Goal: Task Accomplishment & Management: Complete application form

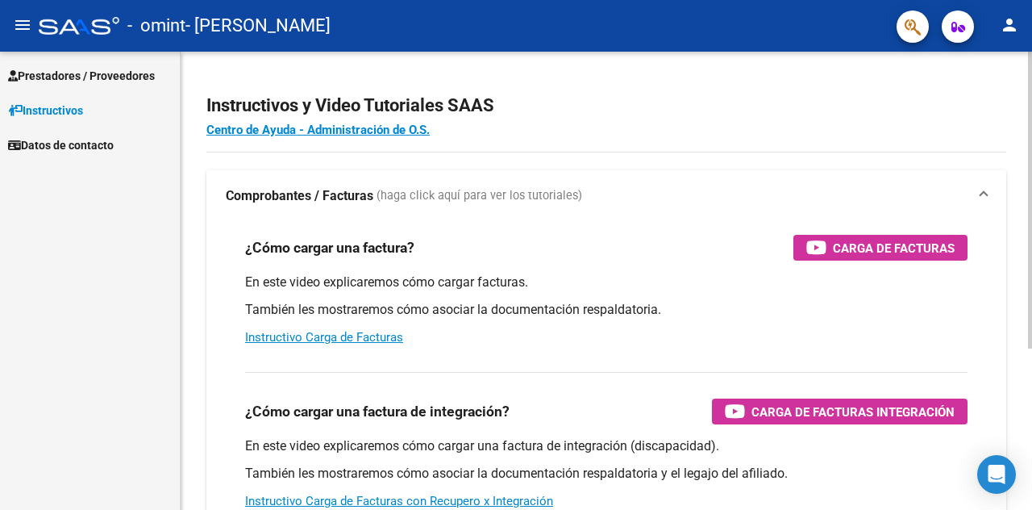
click at [1027, 102] on div "Instructivos y Video Tutoriales SAAS Centro de Ayuda - Administración de O.S. C…" at bounding box center [608, 405] width 855 height 707
click at [1006, 23] on mat-icon "person" at bounding box center [1009, 24] width 19 height 19
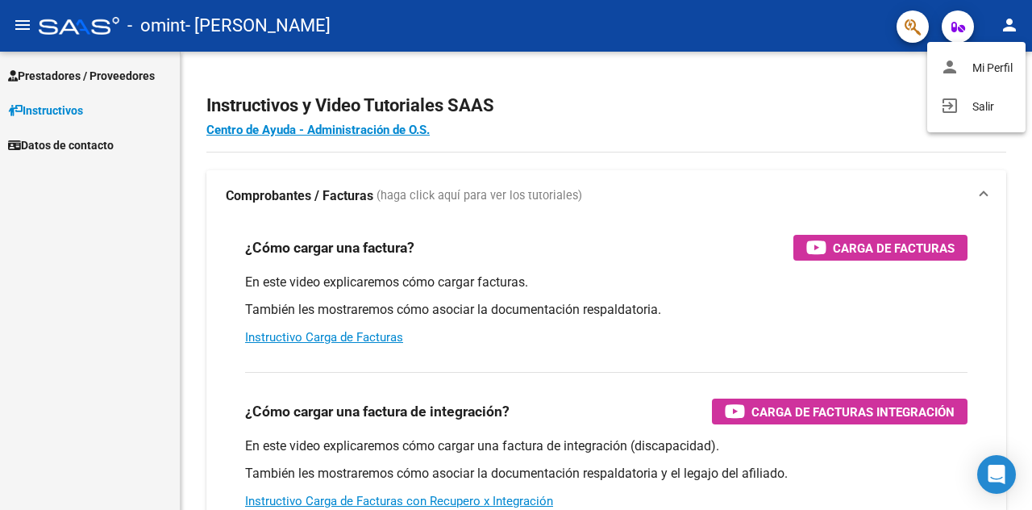
click at [856, 86] on div at bounding box center [516, 255] width 1032 height 510
click at [959, 27] on icon "button" at bounding box center [958, 27] width 14 height 12
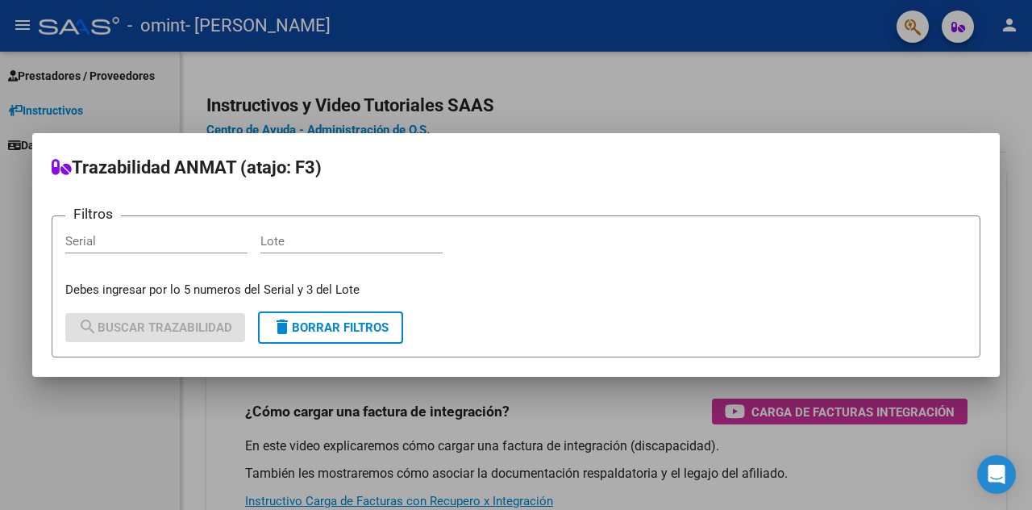
click at [927, 78] on div at bounding box center [516, 255] width 1032 height 510
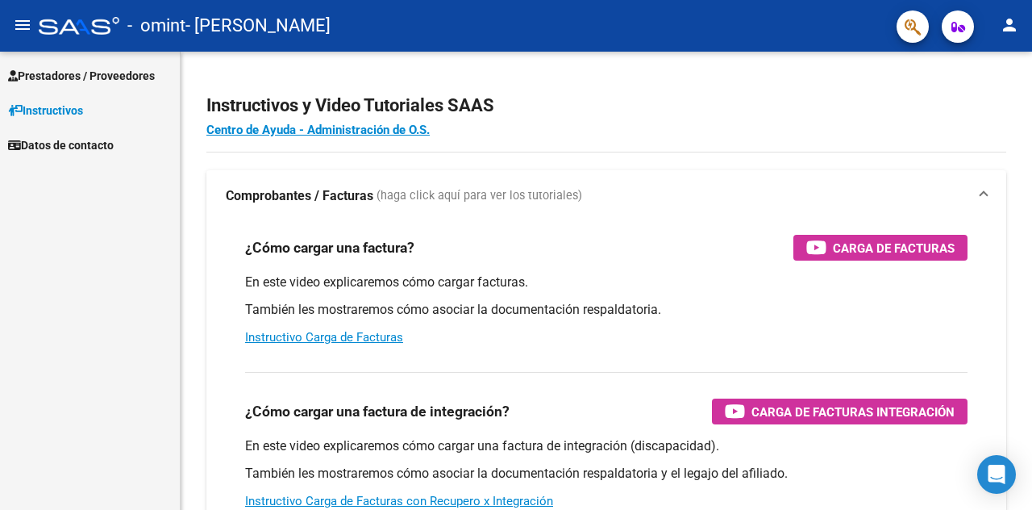
click at [76, 73] on span "Prestadores / Proveedores" at bounding box center [81, 76] width 147 height 18
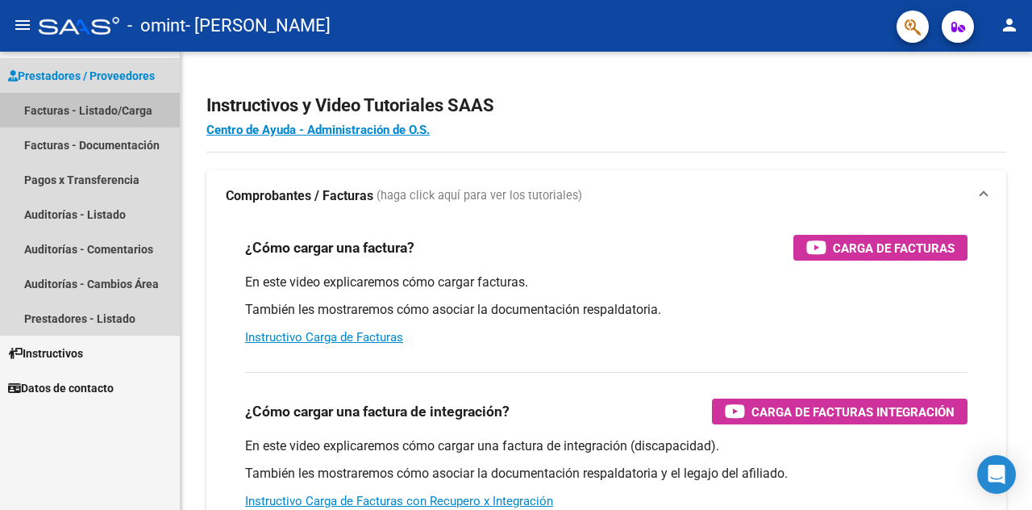
click at [76, 110] on link "Facturas - Listado/Carga" at bounding box center [90, 110] width 180 height 35
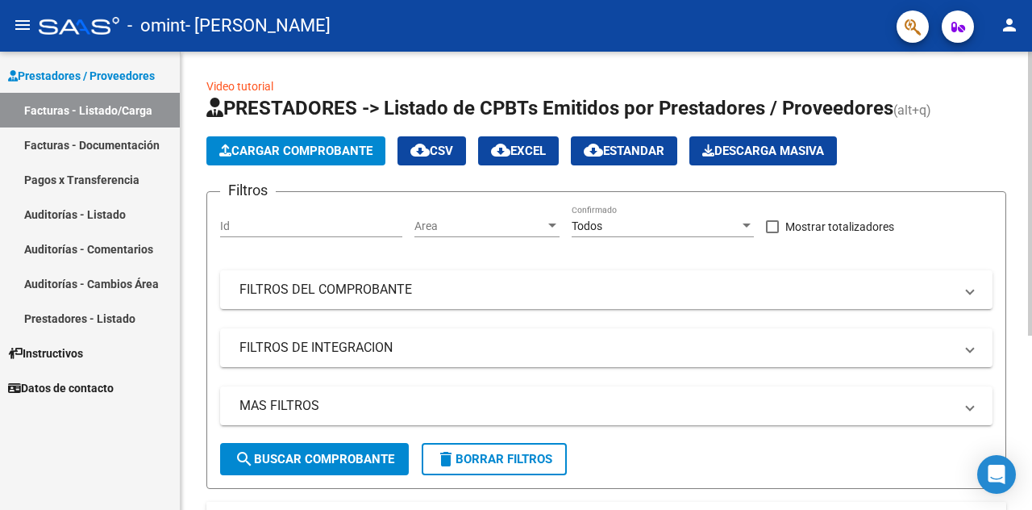
click at [279, 150] on span "Cargar Comprobante" at bounding box center [295, 151] width 153 height 15
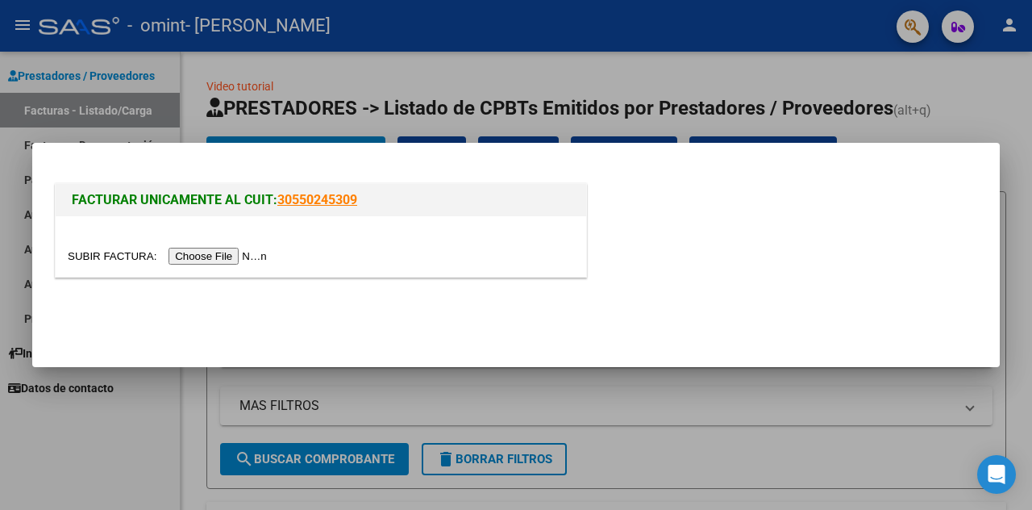
click at [239, 258] on input "file" at bounding box center [170, 256] width 204 height 17
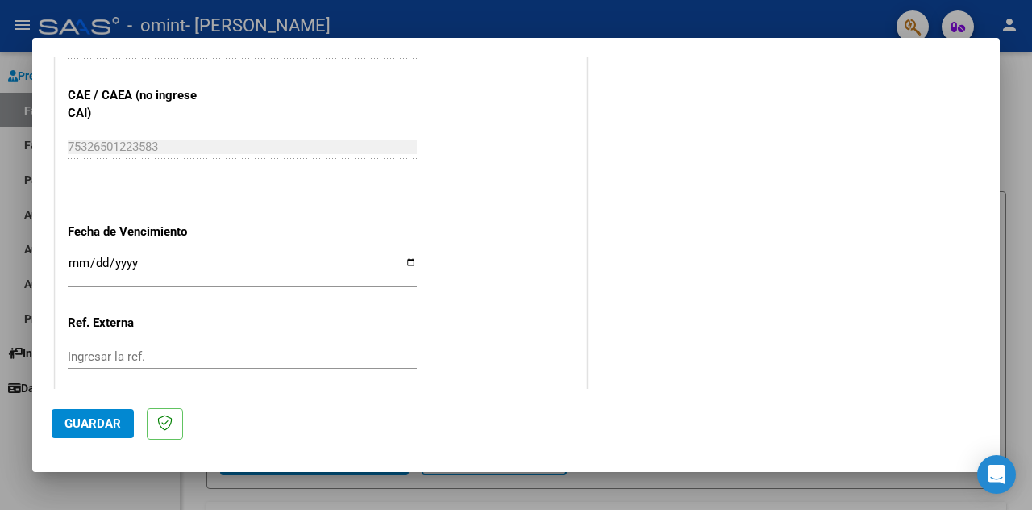
scroll to position [1004, 0]
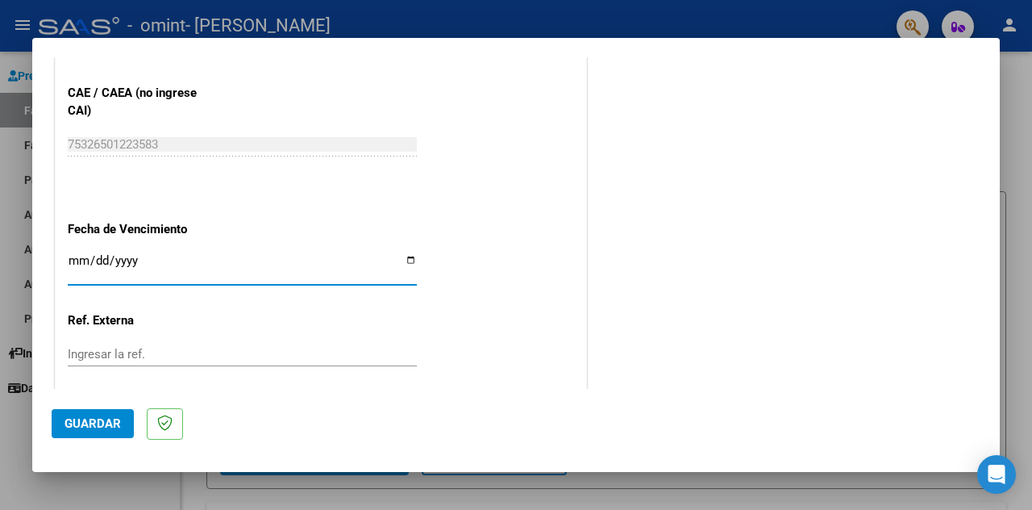
click at [403, 256] on input "Ingresar la fecha" at bounding box center [242, 267] width 349 height 26
click at [76, 254] on input "Ingresar la fecha" at bounding box center [242, 267] width 349 height 26
type input "0081-08-18"
type input "[DATE]"
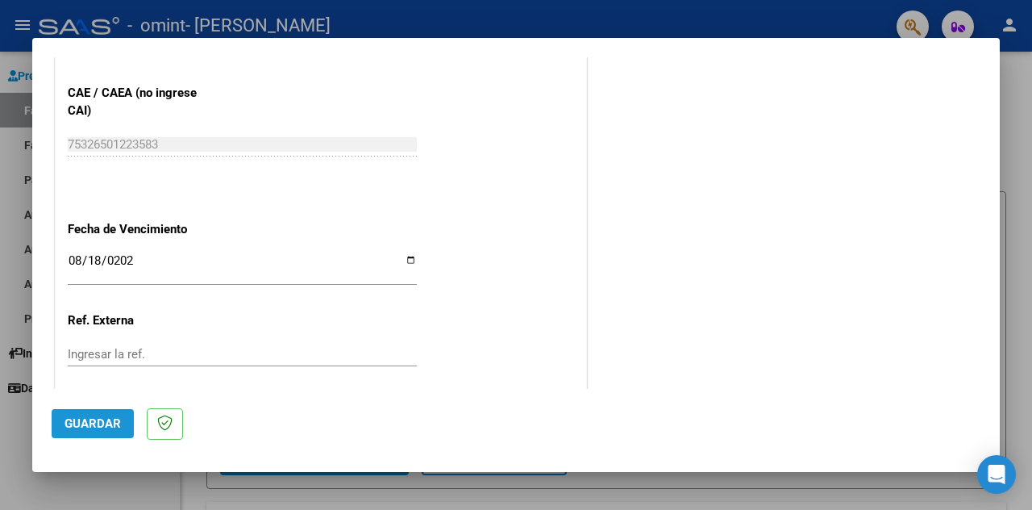
click at [118, 423] on span "Guardar" at bounding box center [93, 423] width 56 height 15
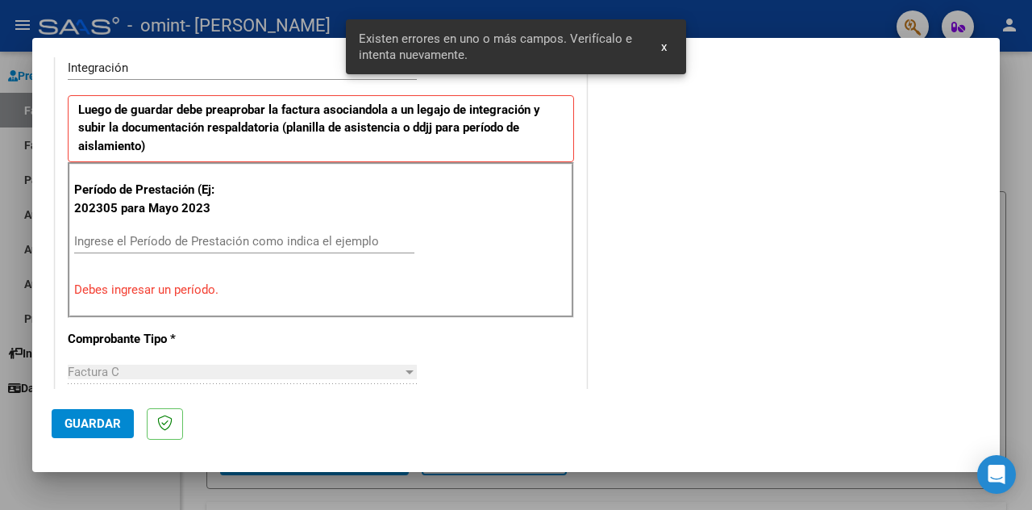
scroll to position [381, 0]
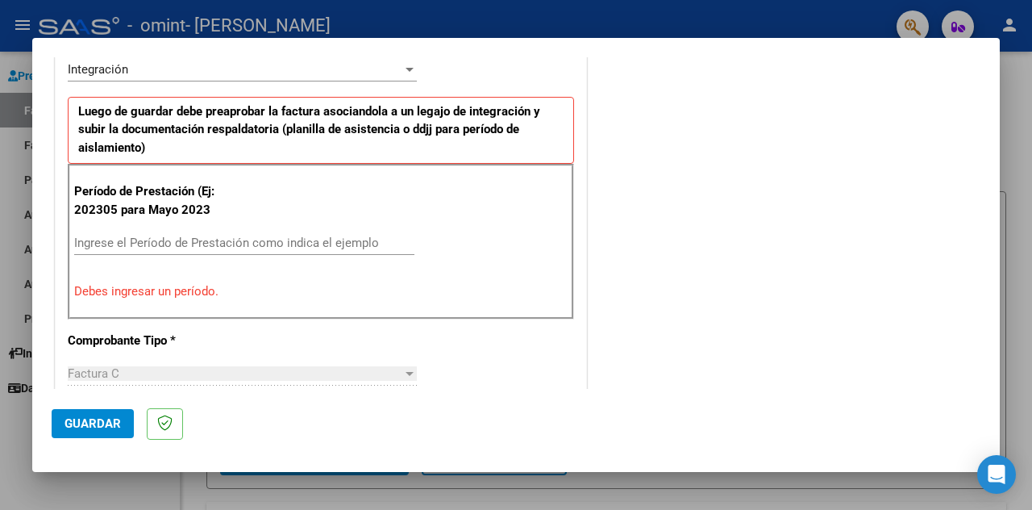
click at [144, 239] on input "Ingrese el Período de Prestación como indica el ejemplo" at bounding box center [244, 242] width 340 height 15
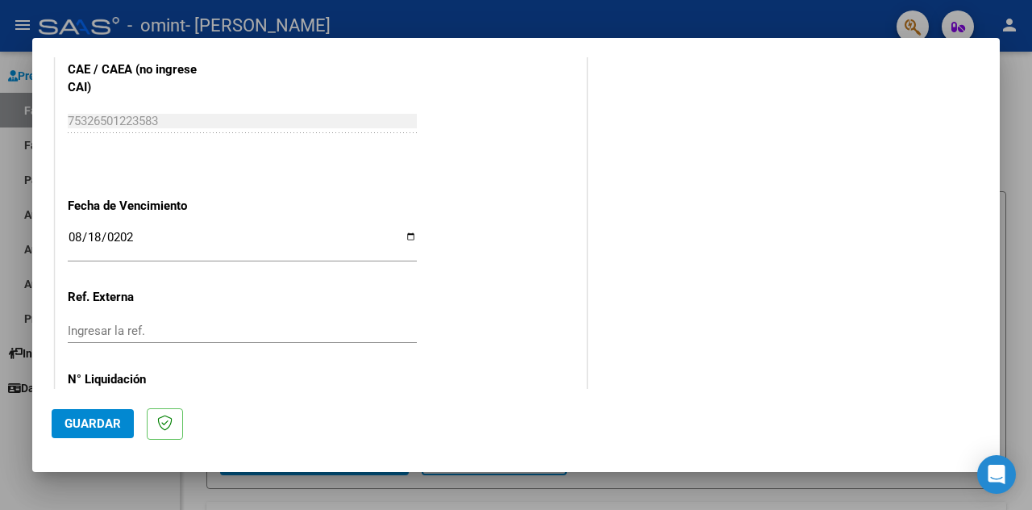
scroll to position [1090, 0]
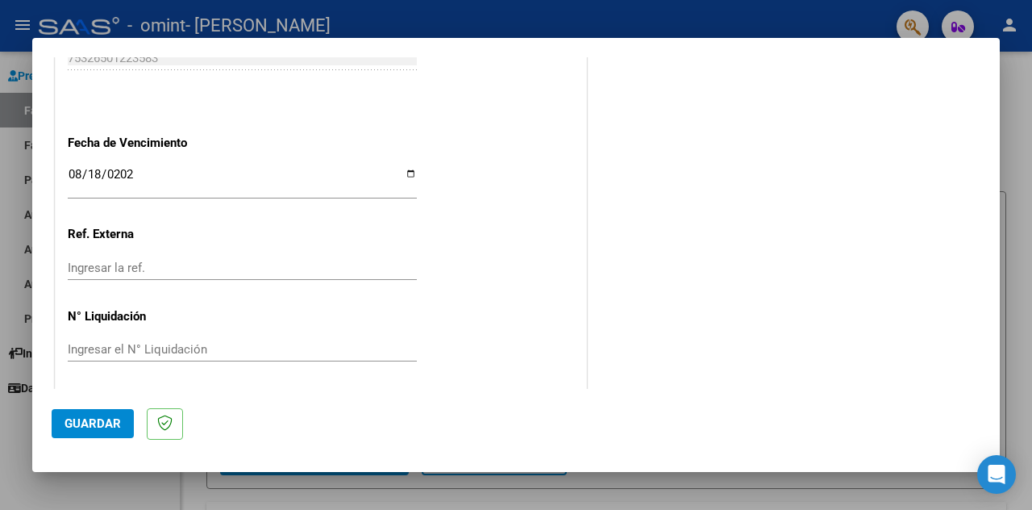
type input "202507"
click at [106, 421] on span "Guardar" at bounding box center [93, 423] width 56 height 15
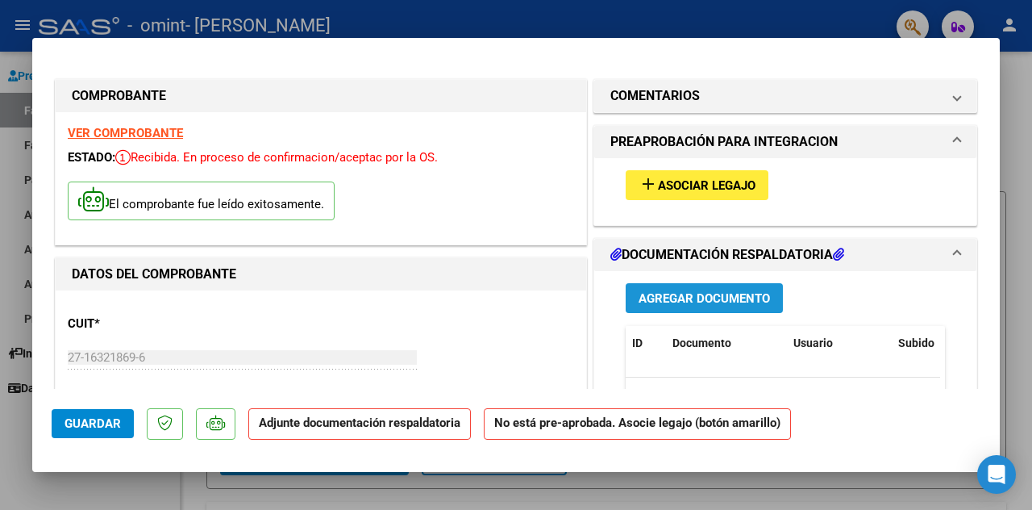
click at [751, 297] on span "Agregar Documento" at bounding box center [704, 298] width 131 height 15
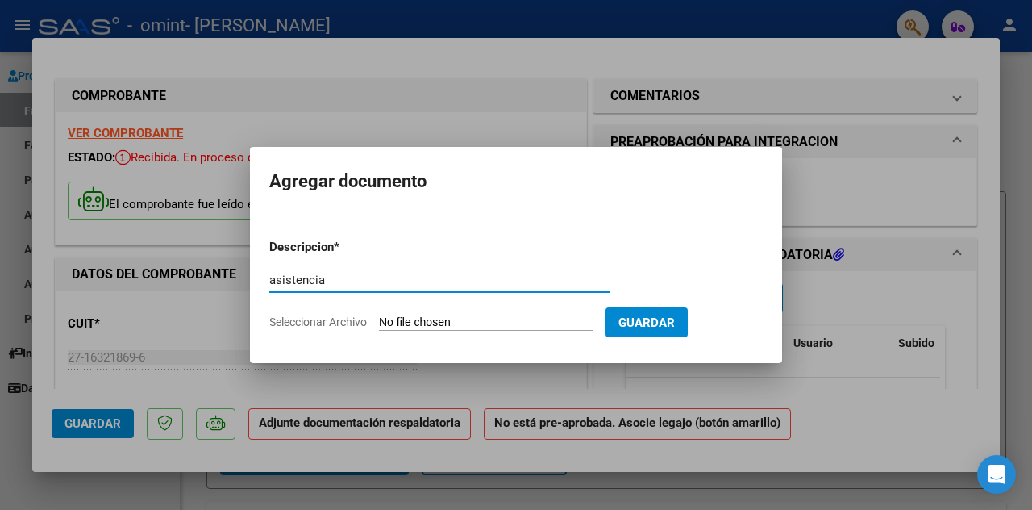
type input "asistencia"
click at [335, 318] on span "Seleccionar Archivo" at bounding box center [318, 321] width 98 height 13
click at [379, 318] on input "Seleccionar Archivo" at bounding box center [486, 322] width 214 height 15
type input "C:\fakepath\[PERSON_NAME].pdf"
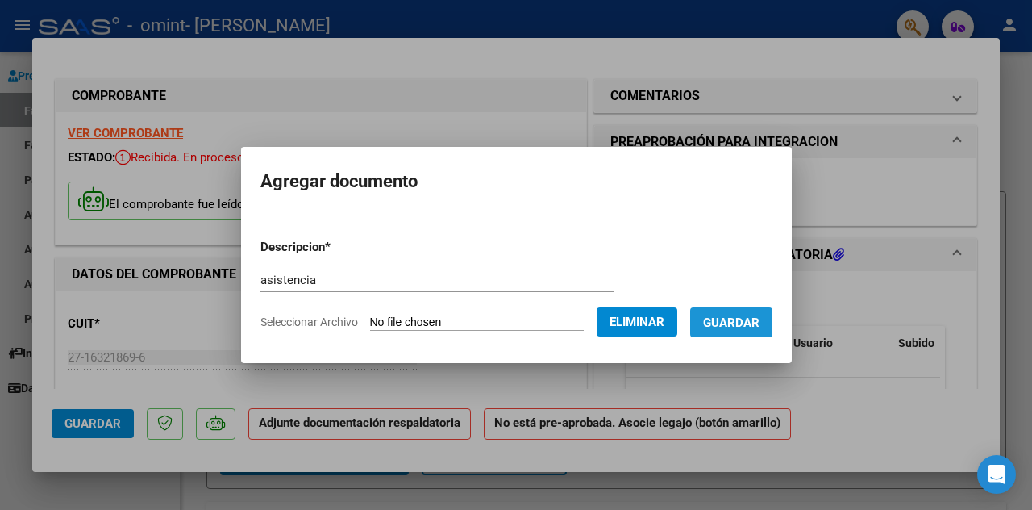
click at [724, 318] on span "Guardar" at bounding box center [731, 322] width 56 height 15
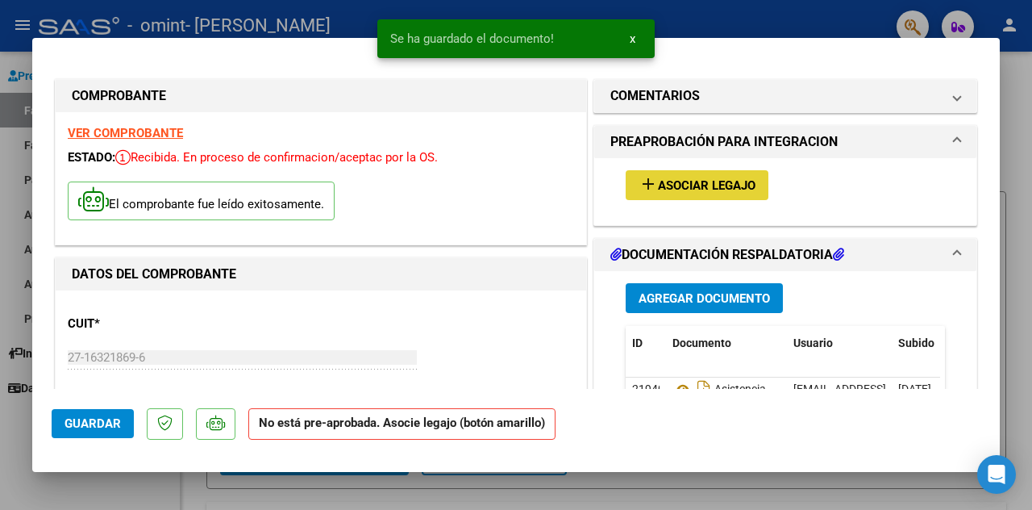
click at [687, 184] on span "Asociar Legajo" at bounding box center [707, 185] width 98 height 15
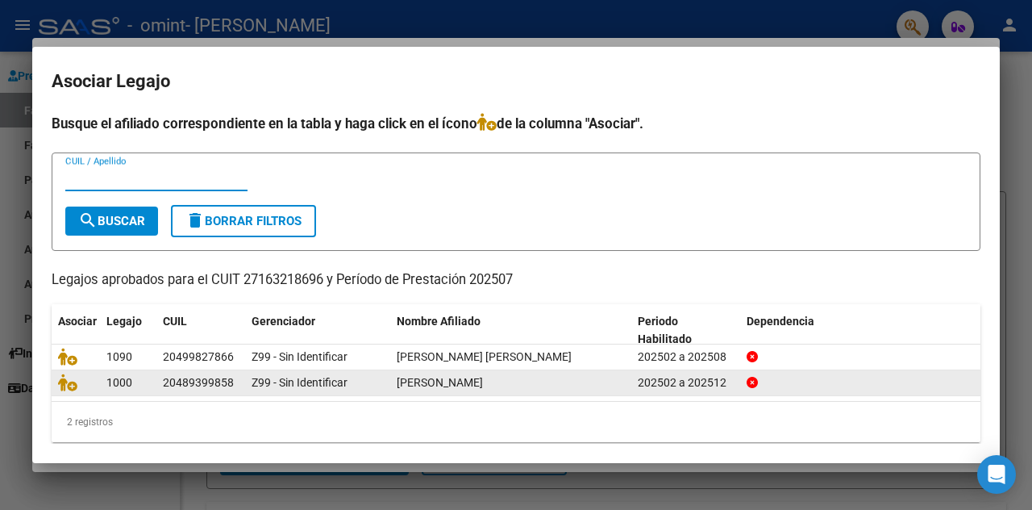
click at [483, 383] on span "[PERSON_NAME]" at bounding box center [440, 382] width 86 height 13
click at [408, 380] on span "[PERSON_NAME]" at bounding box center [440, 382] width 86 height 13
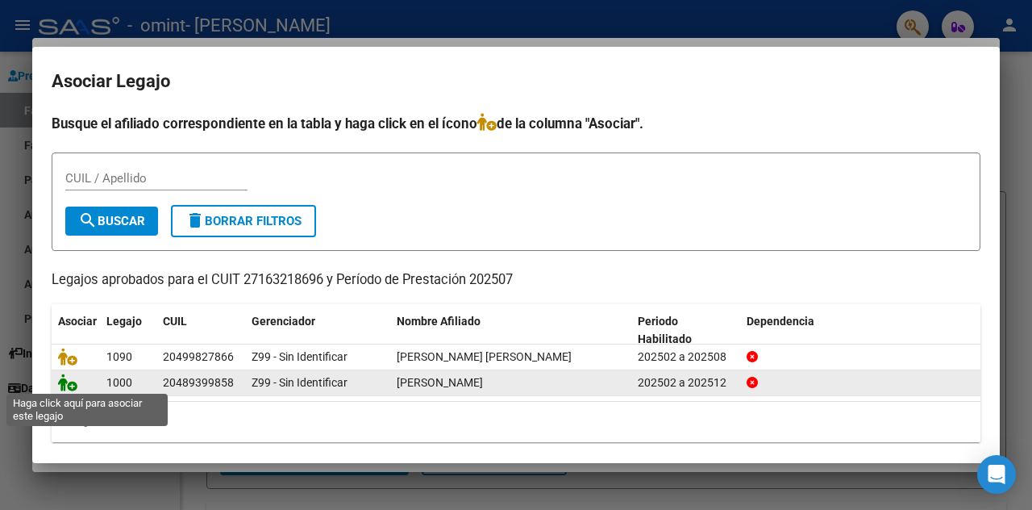
click at [63, 385] on icon at bounding box center [67, 382] width 19 height 18
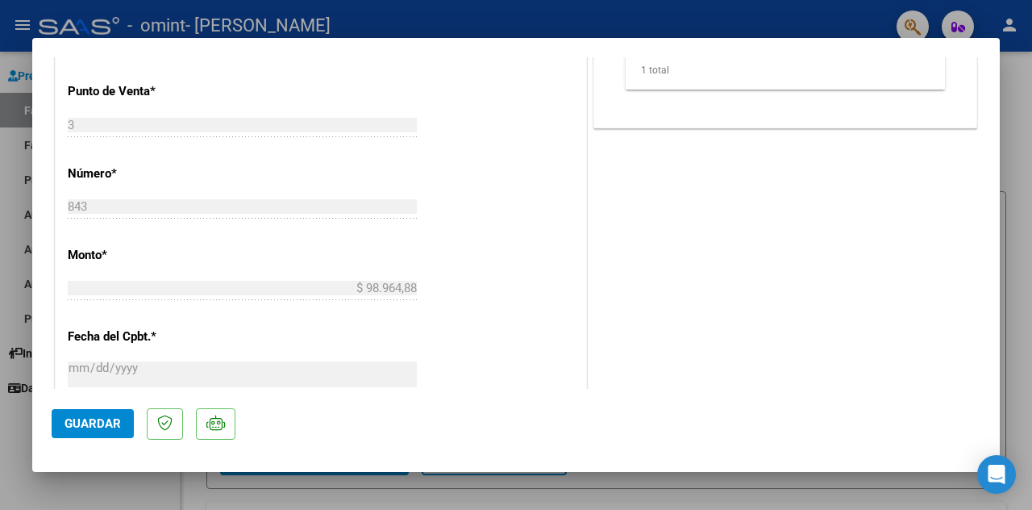
scroll to position [829, 0]
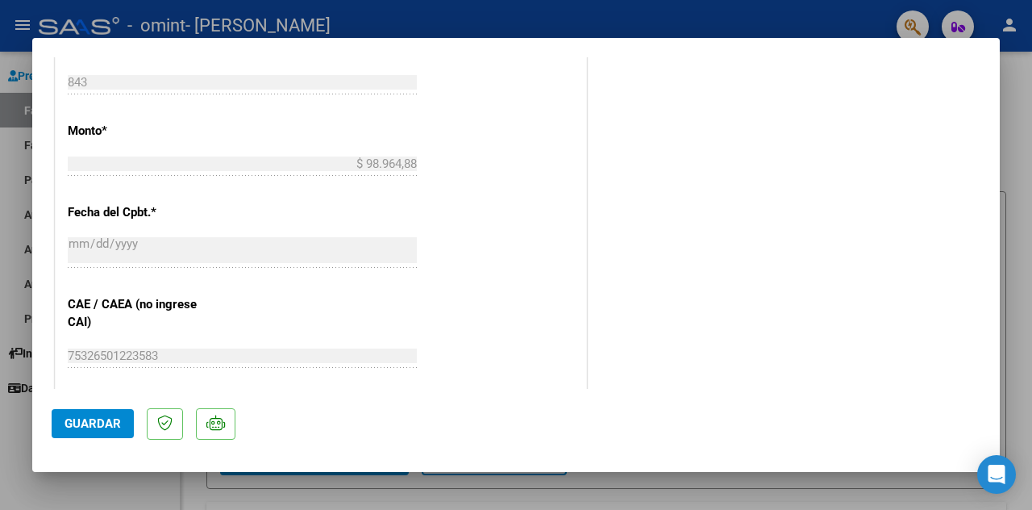
drag, startPoint x: 965, startPoint y: 302, endPoint x: 964, endPoint y: 327, distance: 24.2
drag, startPoint x: 958, startPoint y: 368, endPoint x: 1001, endPoint y: 256, distance: 119.9
click at [1011, 180] on div at bounding box center [516, 255] width 1032 height 510
type input "$ 0,00"
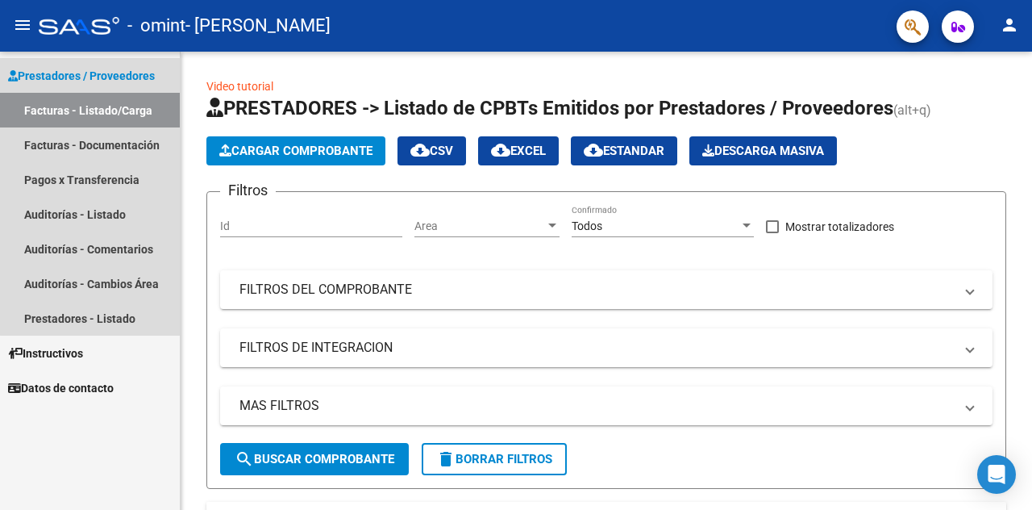
click at [96, 108] on link "Facturas - Listado/Carga" at bounding box center [90, 110] width 180 height 35
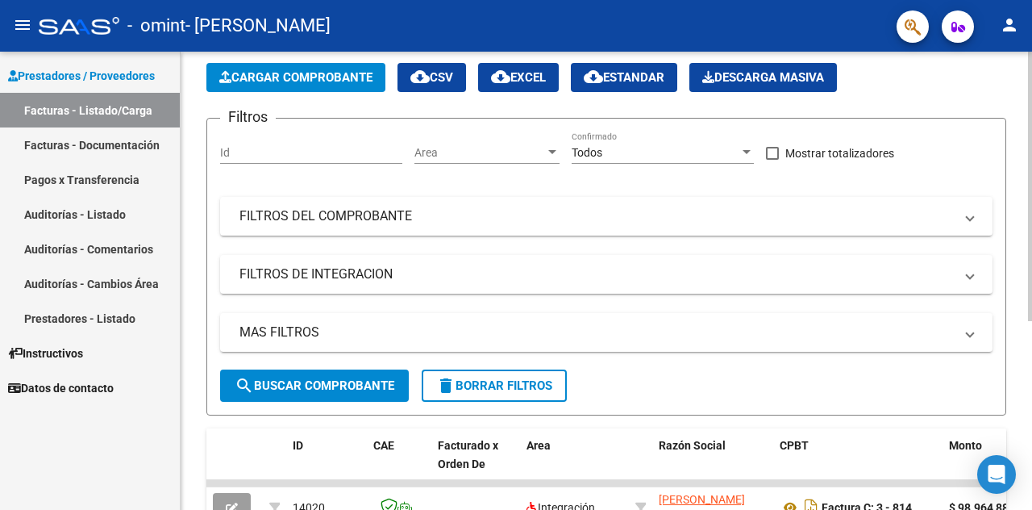
scroll to position [321, 0]
